Goal: Register for event/course

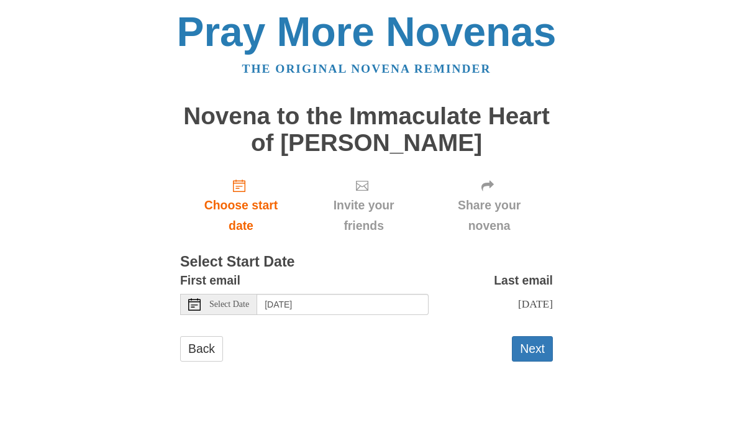
click at [526, 345] on button "Next" at bounding box center [532, 348] width 41 height 25
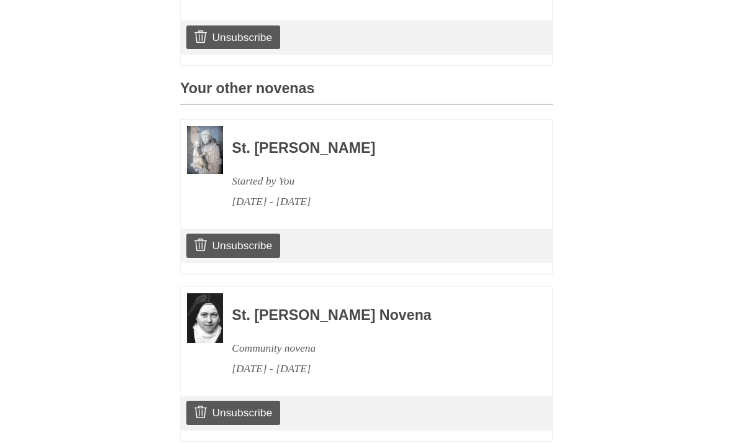
scroll to position [522, 0]
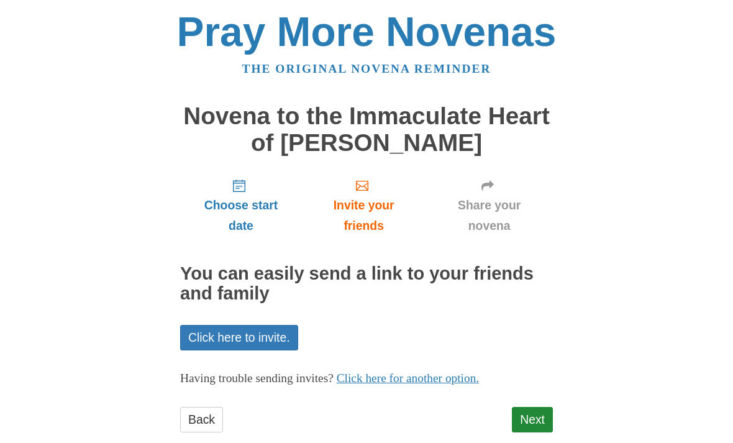
scroll to position [20, 0]
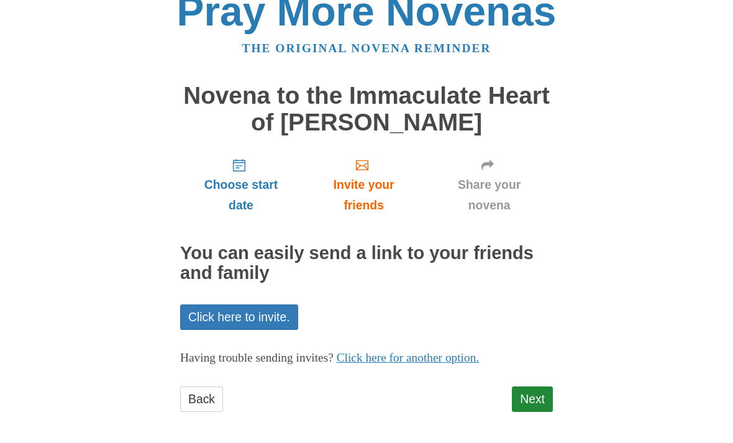
click at [527, 392] on link "Next" at bounding box center [532, 398] width 41 height 25
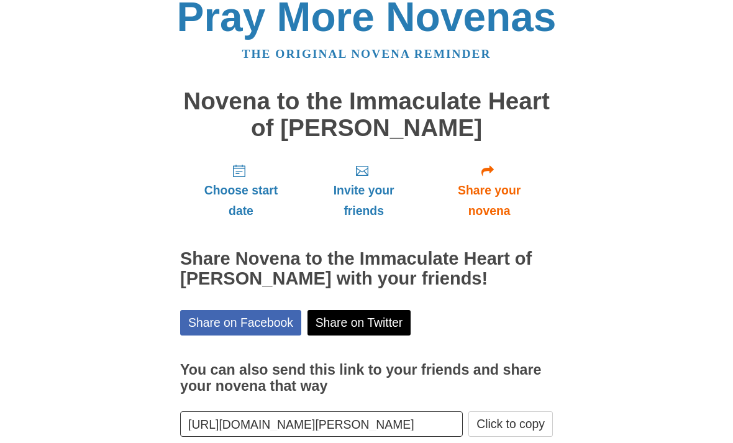
scroll to position [37, 0]
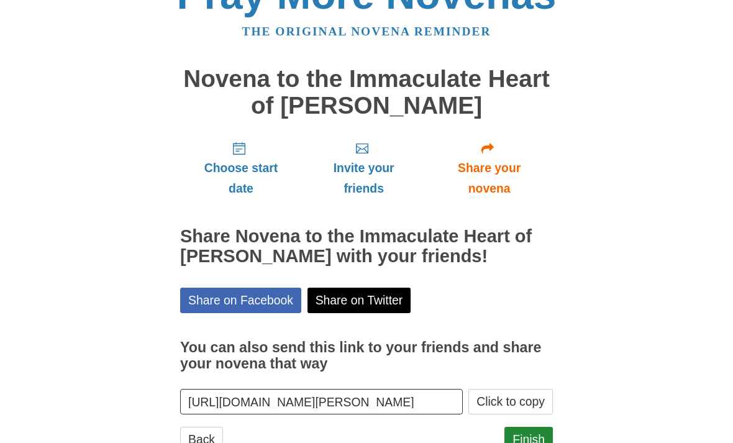
click at [528, 432] on link "Finish" at bounding box center [528, 439] width 48 height 25
